Goal: Information Seeking & Learning: Learn about a topic

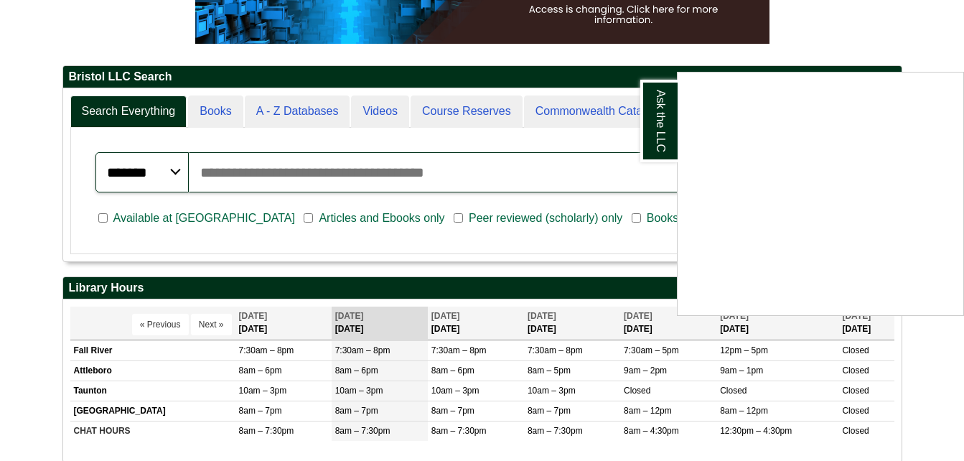
scroll to position [294, 0]
click at [218, 215] on div "Ask the LLC" at bounding box center [482, 230] width 964 height 461
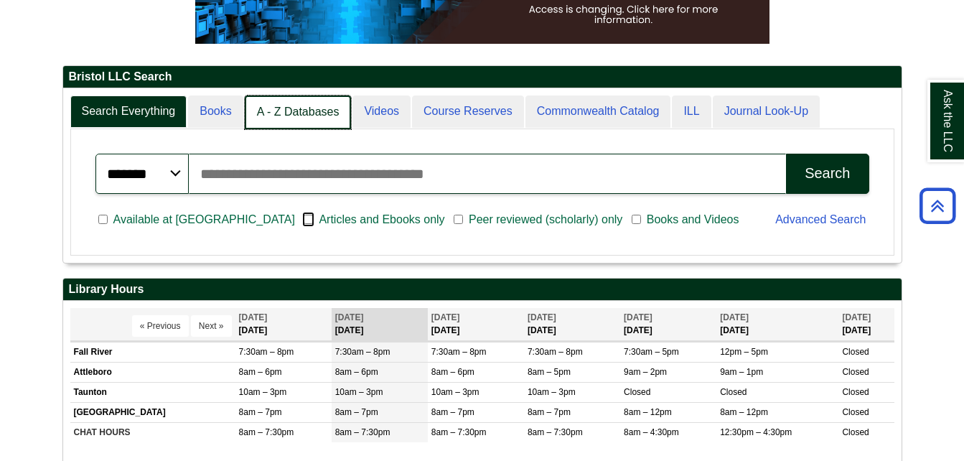
scroll to position [174, 839]
click at [278, 113] on link "A - Z Databases" at bounding box center [298, 112] width 107 height 34
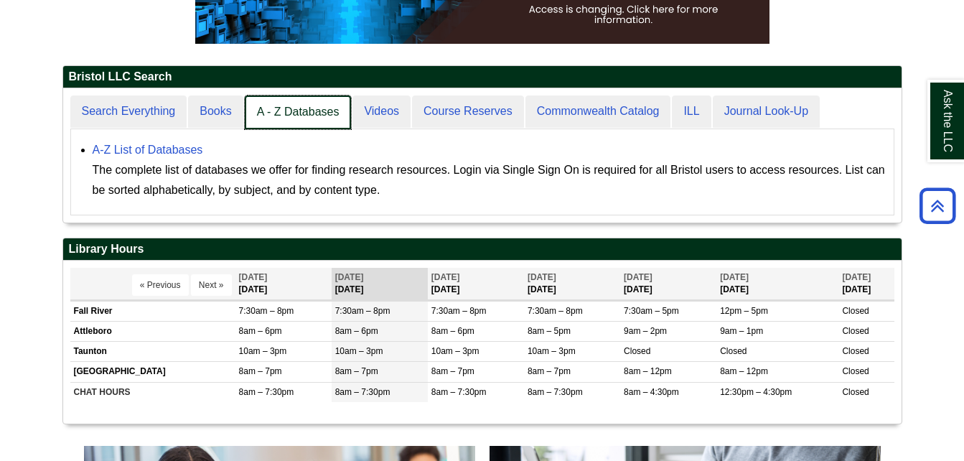
scroll to position [134, 839]
click at [307, 112] on link "A - Z Databases" at bounding box center [298, 112] width 107 height 34
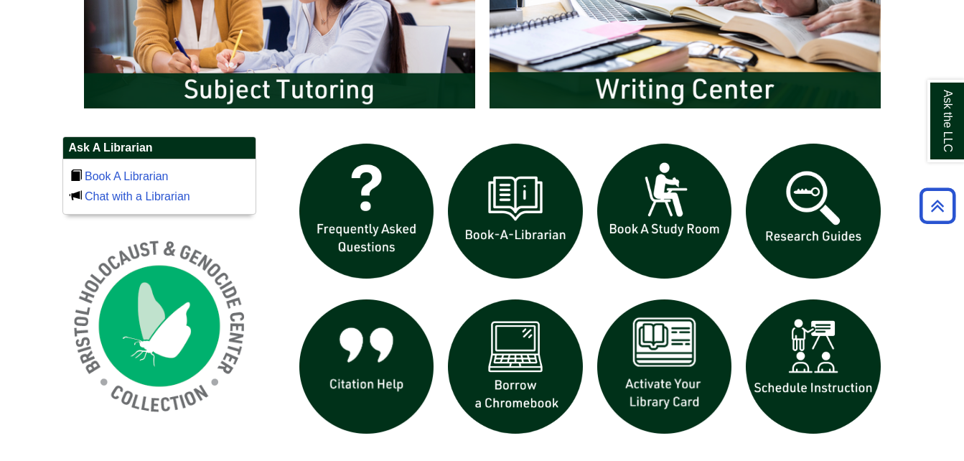
scroll to position [831, 0]
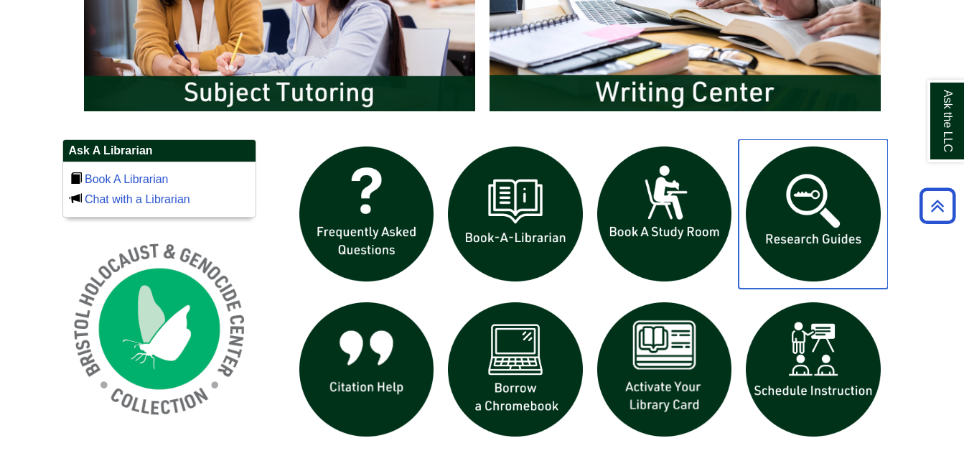
click at [791, 212] on img "slideshow" at bounding box center [813, 213] width 149 height 149
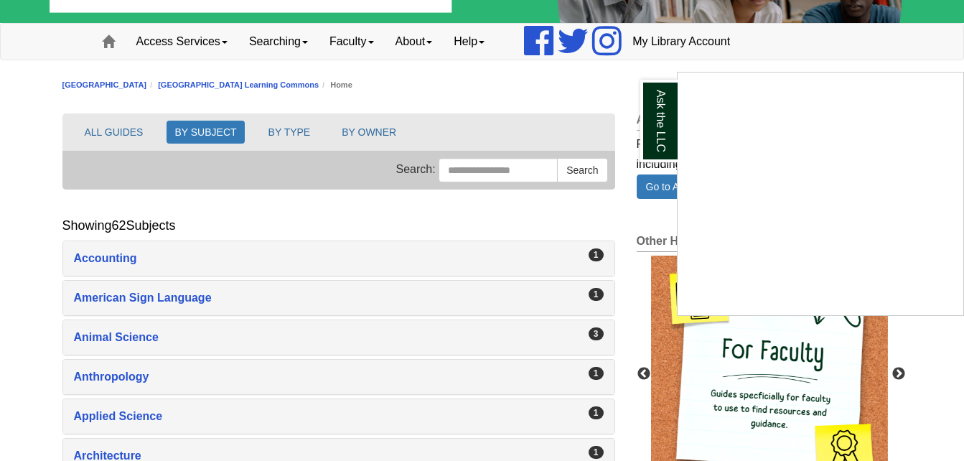
scroll to position [80, 0]
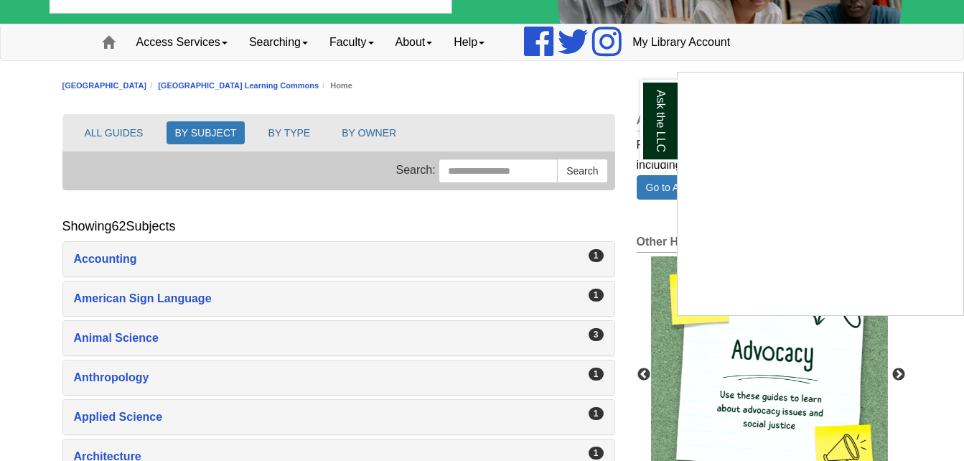
click at [492, 171] on div "Ask the LLC" at bounding box center [482, 230] width 964 height 461
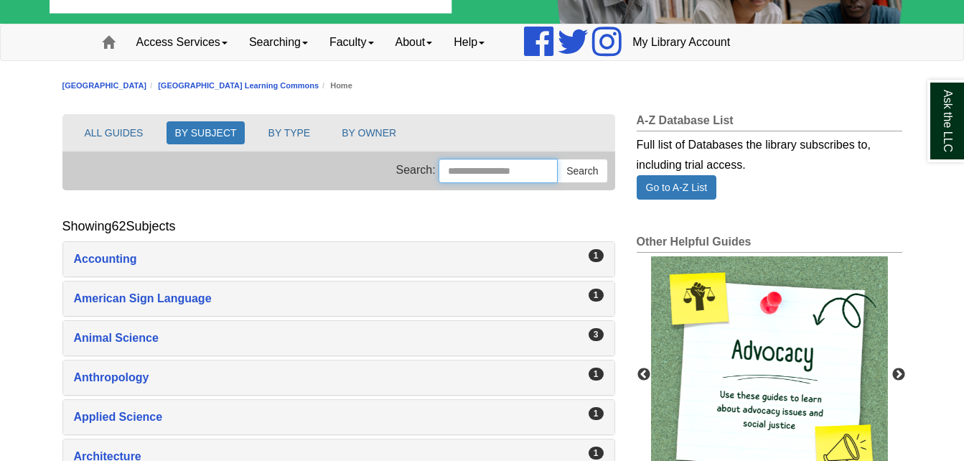
click at [492, 171] on input "Search this Group" at bounding box center [498, 171] width 119 height 24
type input "*"
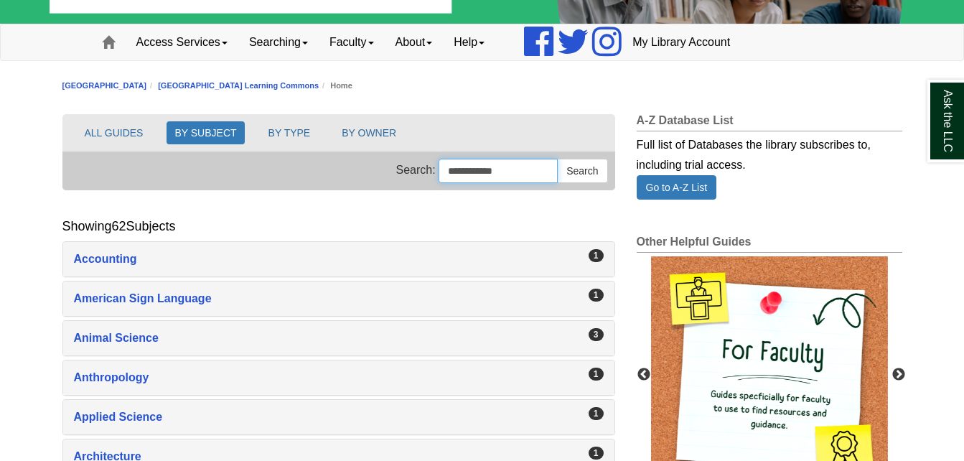
type input "**********"
click at [557, 159] on button "Search" at bounding box center [582, 171] width 50 height 24
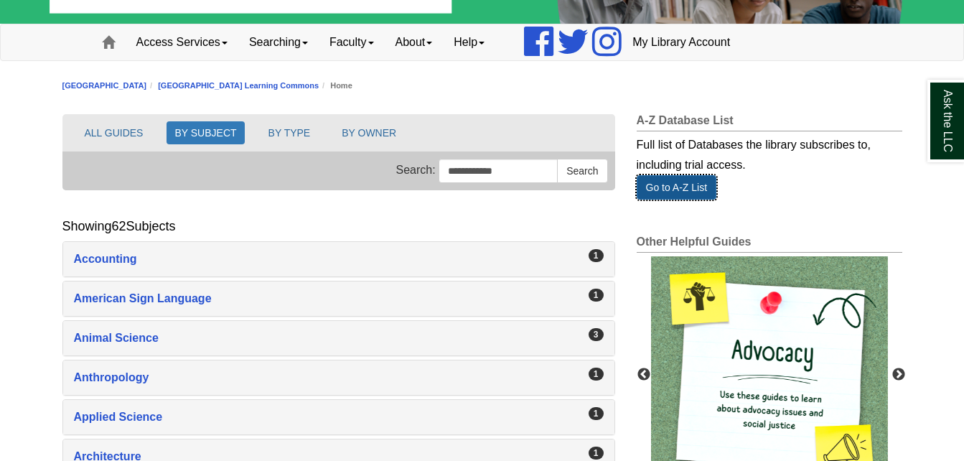
click at [693, 187] on link "Go to A-Z List" at bounding box center [677, 187] width 80 height 24
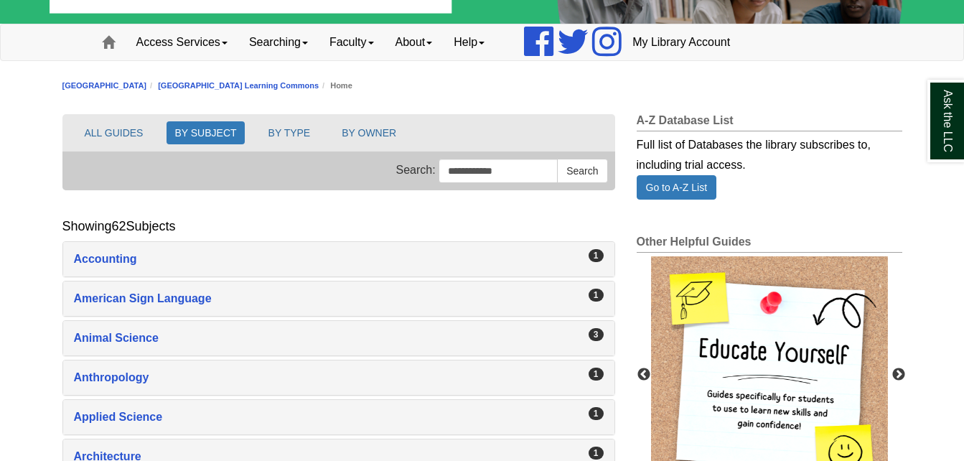
scroll to position [80, 0]
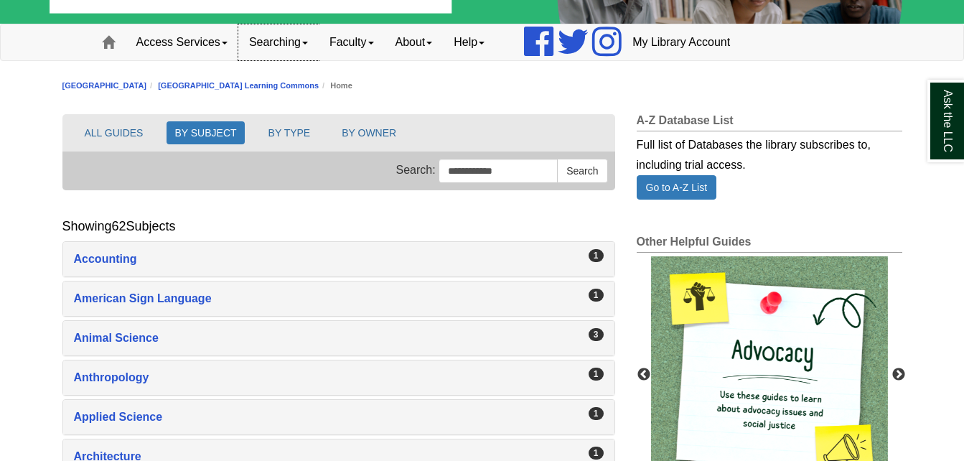
click at [281, 44] on link "Searching" at bounding box center [278, 42] width 80 height 36
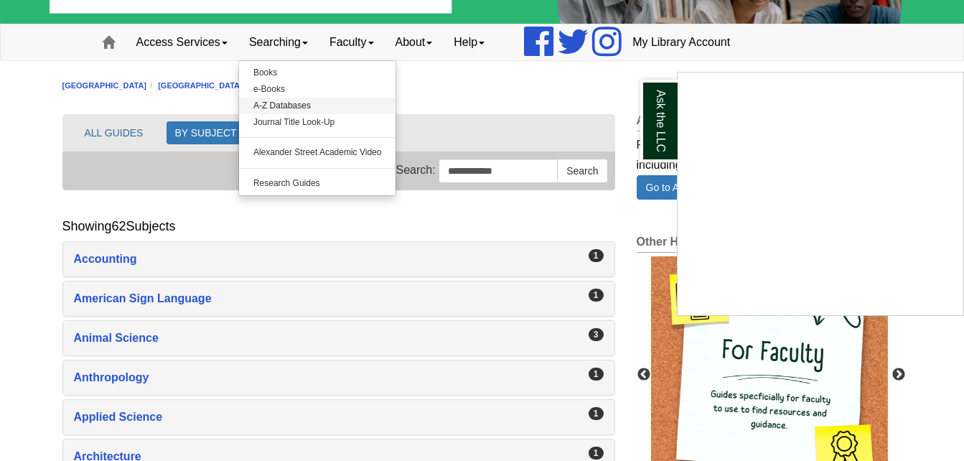
click at [282, 101] on div "Ask the LLC" at bounding box center [482, 230] width 964 height 461
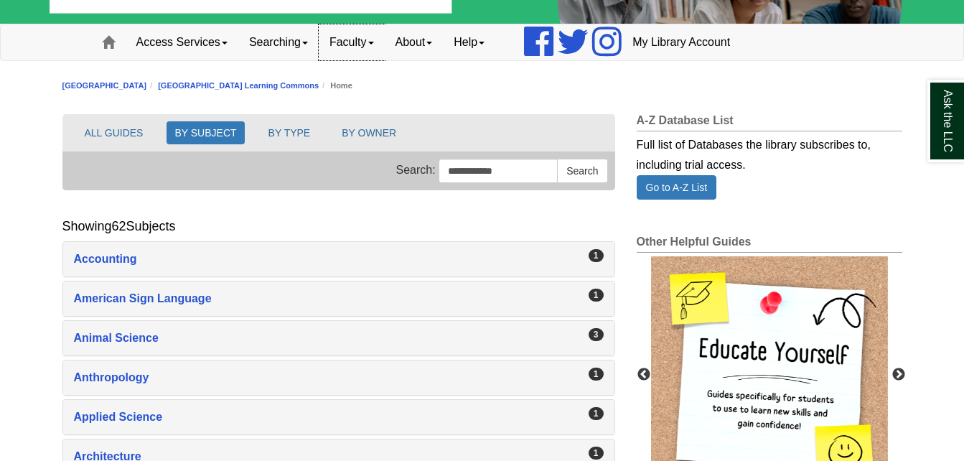
click at [365, 42] on link "Faculty" at bounding box center [352, 42] width 66 height 36
